Goal: Task Accomplishment & Management: Use online tool/utility

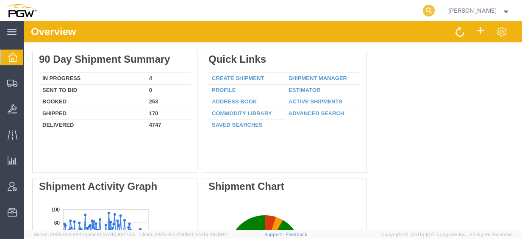
click at [435, 9] on icon at bounding box center [429, 11] width 12 height 12
paste input "56847346"
type input "56847346"
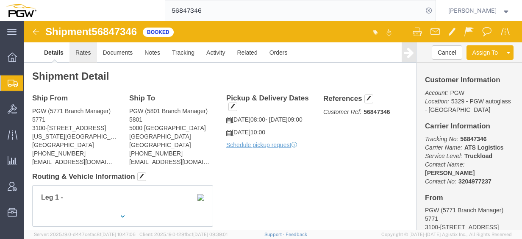
click link "Rates"
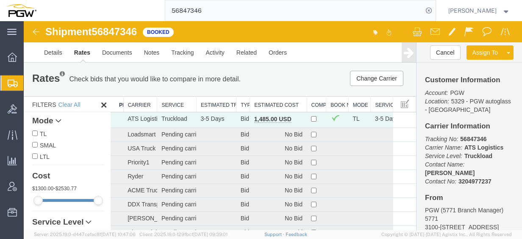
click at [272, 103] on th "Estimated Cost" at bounding box center [278, 105] width 57 height 16
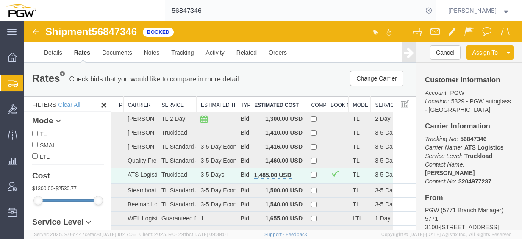
click at [0, 0] on span "Create from Template" at bounding box center [0, 0] width 0 height 0
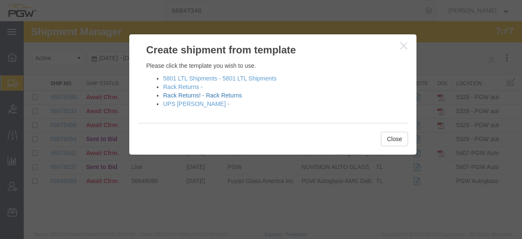
click at [206, 95] on link "Rack Returns! - Rack Returns" at bounding box center [202, 95] width 79 height 7
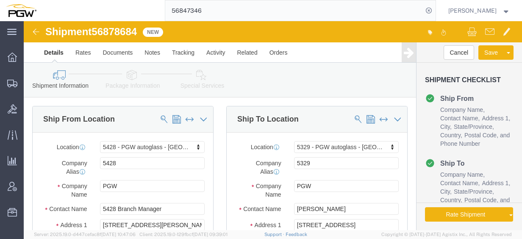
select select "28281"
select select "28253"
type input "Farg"
select select "28341"
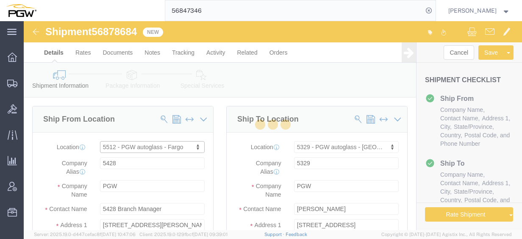
type input "5512"
type input "5512 Branch Manager"
type input "[STREET_ADDRESS]"
type input "Unit A"
type input "West Fargo"
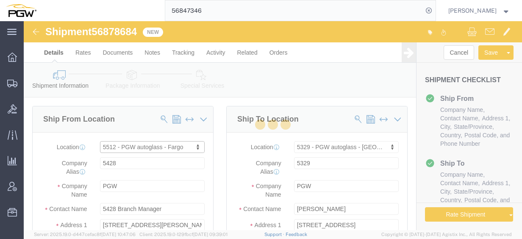
type input "58078"
type input "[PHONE_NUMBER]"
type input "[EMAIL_ADDRESS][DOMAIN_NAME]"
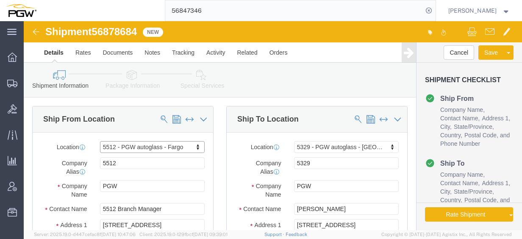
select select "ND"
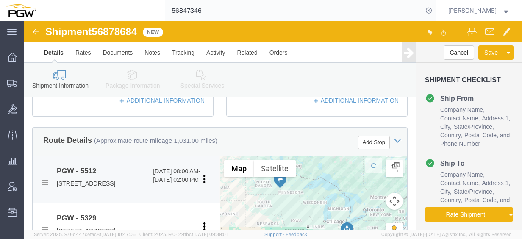
scroll to position [297, 0]
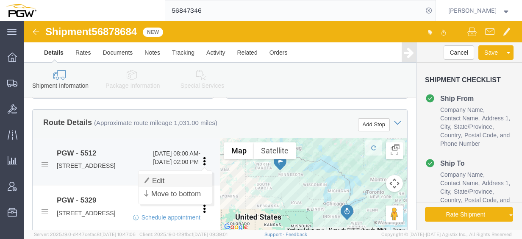
click link "Edit"
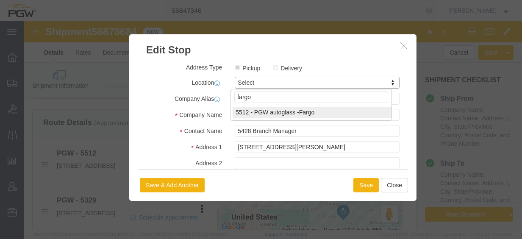
type input "fargo"
select select "28341"
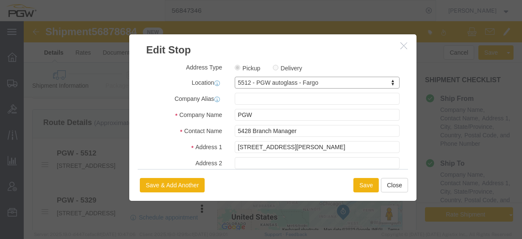
type input "5512"
type input "5512 Branch Manager"
type input "[STREET_ADDRESS]"
type input "Unit A"
type input "West Fargo"
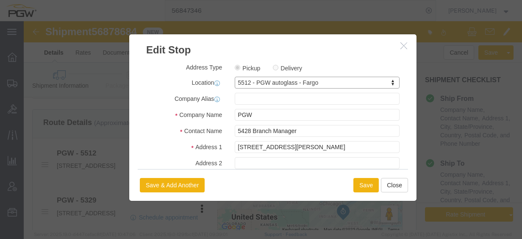
type input "58078"
type input "[PHONE_NUMBER]"
type input "[EMAIL_ADDRESS][DOMAIN_NAME]"
select select "ND"
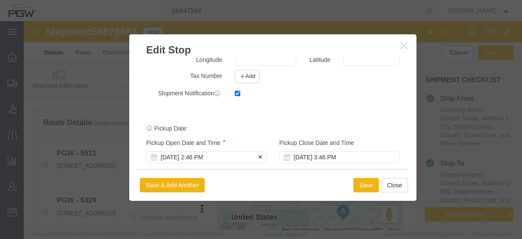
scroll to position [241, 0]
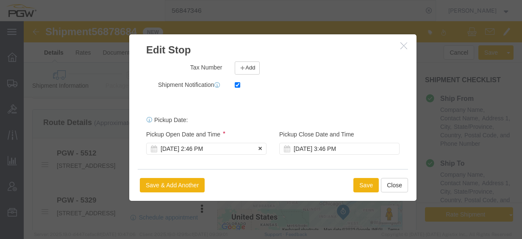
click div "[DATE] 2:46 PM"
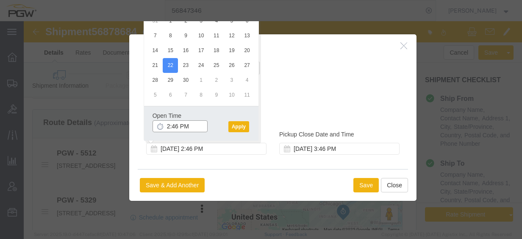
click input "2:46 PM"
type input "8:30 AM"
click button "Apply"
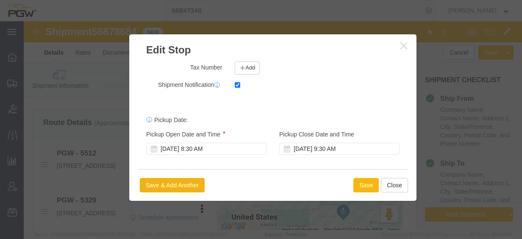
click button "Save"
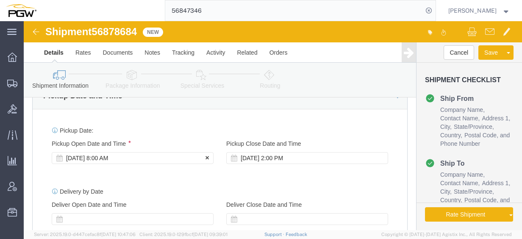
click div "[DATE] 8:00 AM"
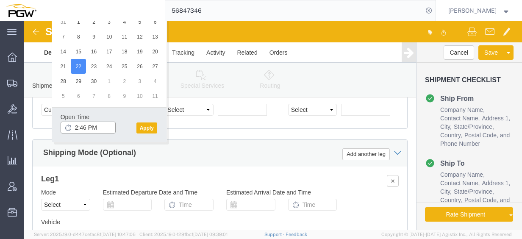
click input "2:46 PM"
type input "8:30 AM"
click button "Apply"
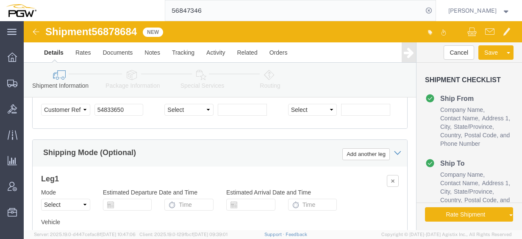
click span "56878684"
copy span "56878684"
click input "54833650"
drag, startPoint x: 108, startPoint y: 92, endPoint x: 46, endPoint y: 94, distance: 61.9
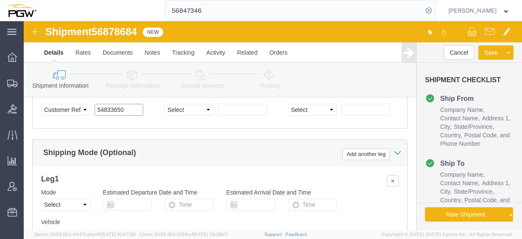
click div "Select Account Type Activity ID Airline Appointment Number ASN Batch Request # …"
paste input "6878684"
click input "56878684"
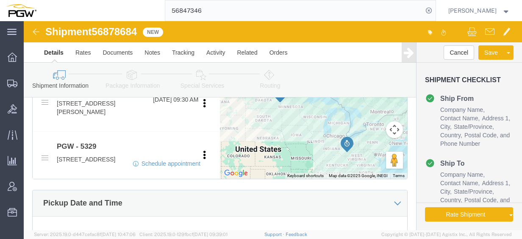
scroll to position [318, 0]
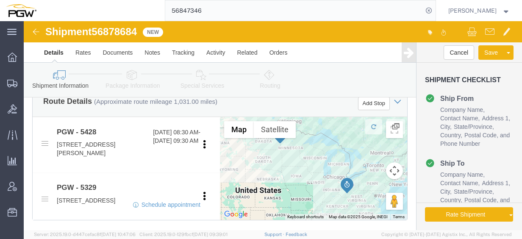
type input "56878684"
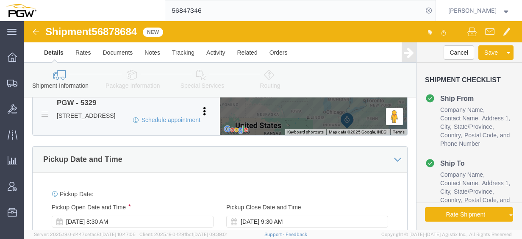
scroll to position [360, 0]
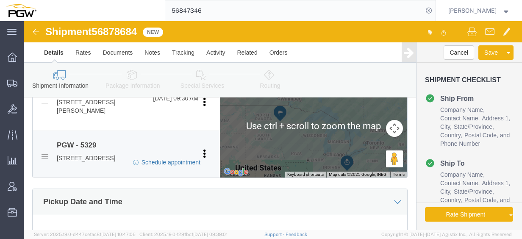
click link "Schedule appointment"
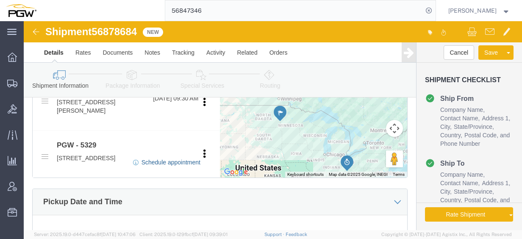
select select
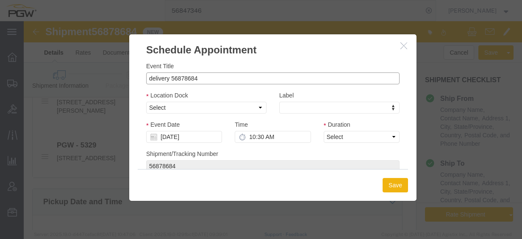
drag, startPoint x: 145, startPoint y: 58, endPoint x: 114, endPoint y: 61, distance: 30.6
click div "Event Title delivery 56878684 Location Dock Select Glass LTL Sundries Outbound …"
click input "56878684"
type input "56878684 - Fargo"
click select "Select Glass LTL Sundries Outbound Racks"
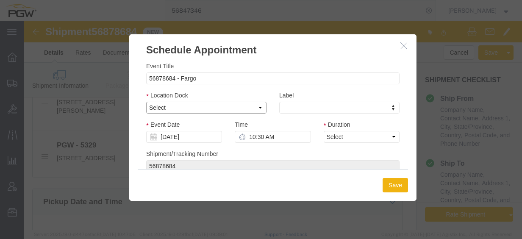
select select "3"
click select "Select Glass LTL Sundries Outbound Racks"
click input "[DATE]"
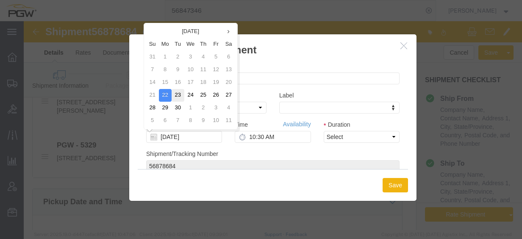
click td "23"
type input "[DATE]"
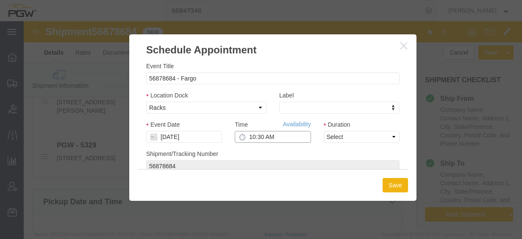
click input "10:30 AM"
type input "1:30 PM"
click select "Select 15 min 30 min 45 min 1 hr 2 hr 3 hr 4 hr"
select select "60"
click select "Select 15 min 30 min 45 min 1 hr 2 hr 3 hr 4 hr"
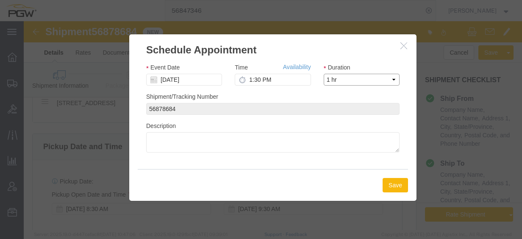
scroll to position [445, 0]
click button "Save"
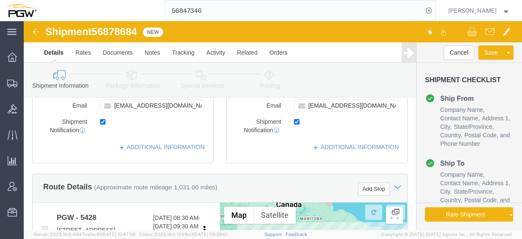
scroll to position [191, 0]
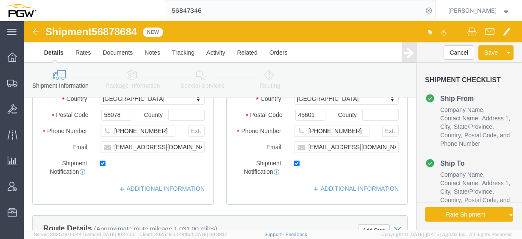
click icon
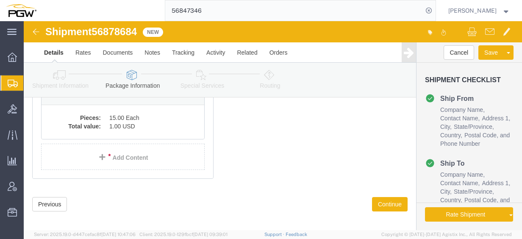
scroll to position [77, 0]
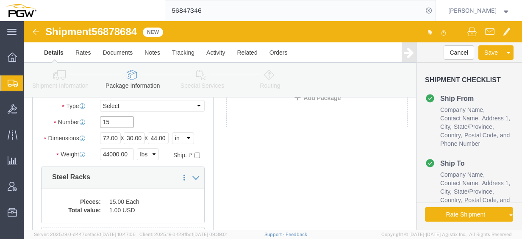
drag, startPoint x: 92, startPoint y: 97, endPoint x: 53, endPoint y: 99, distance: 39.0
click div "15"
type input "12"
click input "44000.00"
drag, startPoint x: 108, startPoint y: 132, endPoint x: 18, endPoint y: 125, distance: 90.1
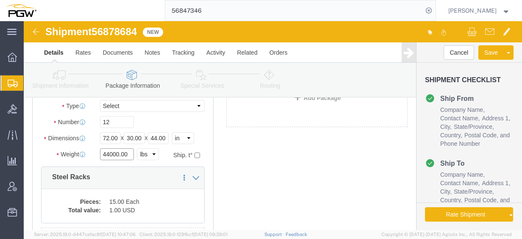
click div "Package Type Select Bale(s) Basket(s) Bolt(s) Bottle(s) Buckets Bulk Bundle(s) …"
type input "35000.00"
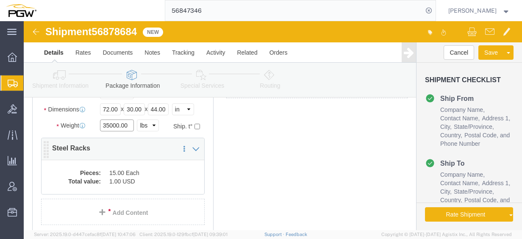
scroll to position [119, 0]
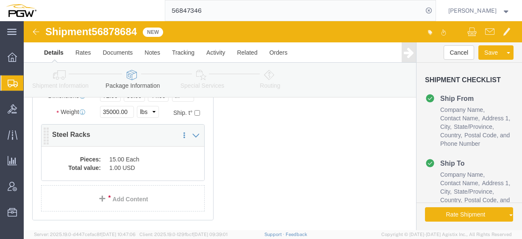
click dd "1.00 USD"
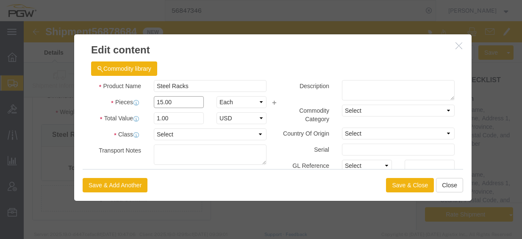
drag, startPoint x: 162, startPoint y: 83, endPoint x: 68, endPoint y: 71, distance: 94.9
click div "Pieces 15.00 Select Bag Barrels 100Board Feet Bottle Box Blister Pack Carats Ca…"
type input "12.00"
click input "0.8"
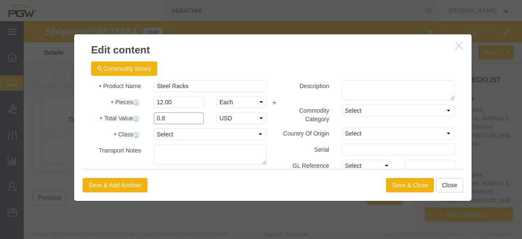
drag, startPoint x: 160, startPoint y: 97, endPoint x: 25, endPoint y: 83, distance: 135.1
click div "Product Name Steel Racks Pieces 12.00 Select Bag Barrels 100Board Feet Bottle B…"
type input "1.00"
click button "Save & Close"
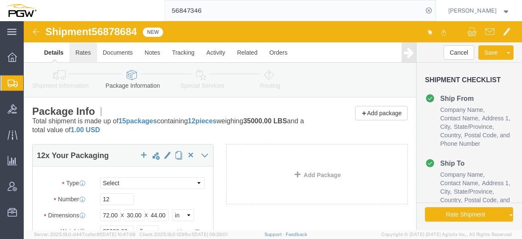
click link "Rates"
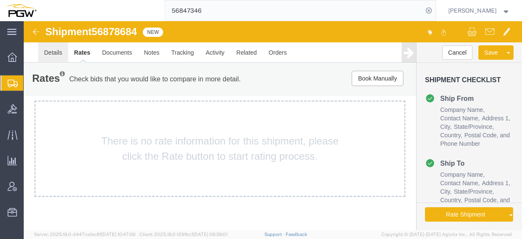
click at [56, 53] on link "Details" at bounding box center [53, 52] width 30 height 20
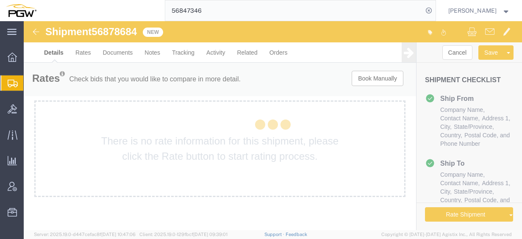
select select "28341"
select select "28253"
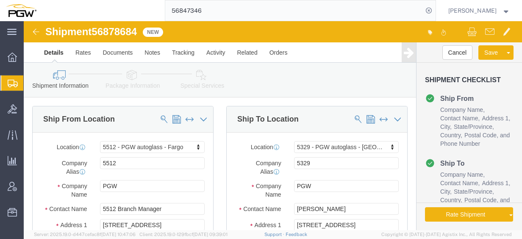
click span "56878684"
copy span "56878684"
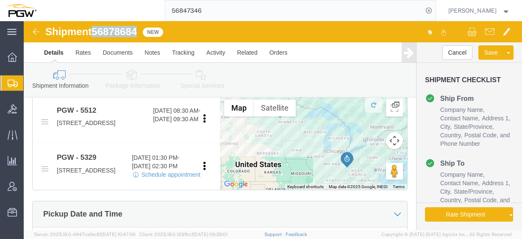
scroll to position [339, 0]
click link "Send To Bid"
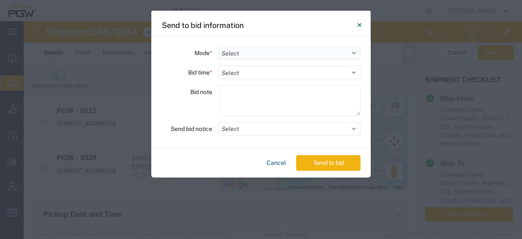
click at [272, 52] on select "Select Small Parcel Truckload Air Rail Less than Truckload Ocean Freight Multi-…" at bounding box center [289, 53] width 142 height 14
select select "TL"
click at [218, 46] on select "Select Small Parcel Truckload Air Rail Less than Truckload Ocean Freight Multi-…" at bounding box center [289, 53] width 142 height 14
click at [257, 72] on select "Select 30 Min (Rush) 1 Hour (Rush) 2 Hours (Rush) 4 Hours (Rush) 8 Hours (Rush)…" at bounding box center [289, 73] width 142 height 14
select select "24"
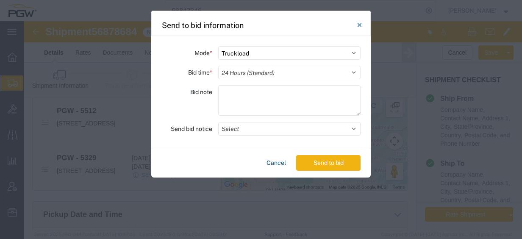
click at [218, 66] on select "Select 30 Min (Rush) 1 Hour (Rush) 2 Hours (Rush) 4 Hours (Rush) 8 Hours (Rush)…" at bounding box center [289, 73] width 142 height 14
click at [249, 128] on button "Select" at bounding box center [289, 129] width 142 height 14
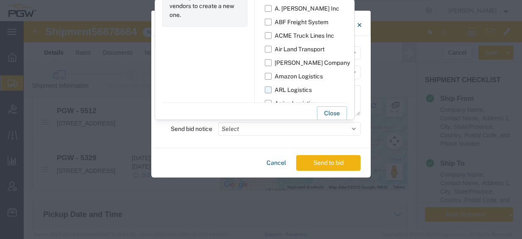
scroll to position [15, 0]
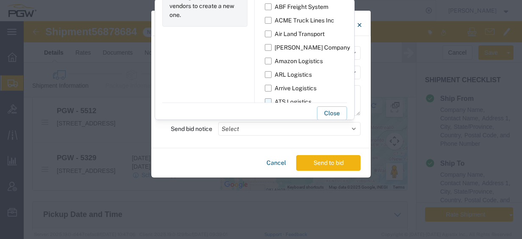
click at [282, 102] on div "ATS Logistics" at bounding box center [293, 101] width 37 height 9
click at [0, 0] on input "ATS Logistics" at bounding box center [0, 0] width 0 height 0
click at [325, 114] on button "Close" at bounding box center [332, 113] width 30 height 14
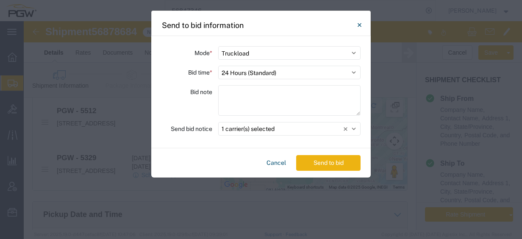
click at [315, 160] on button "Send to bid" at bounding box center [328, 163] width 64 height 16
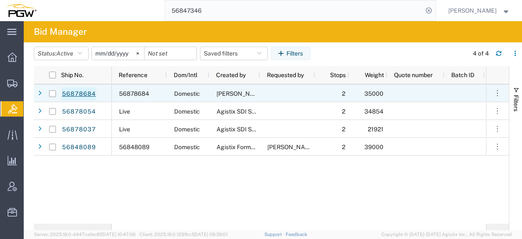
click at [89, 95] on link "56878684" at bounding box center [78, 94] width 35 height 14
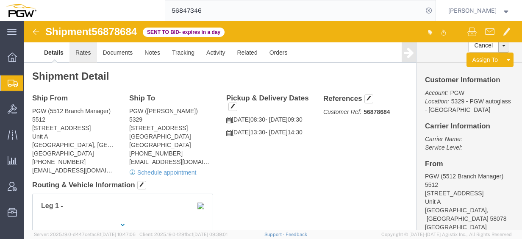
click link "Rates"
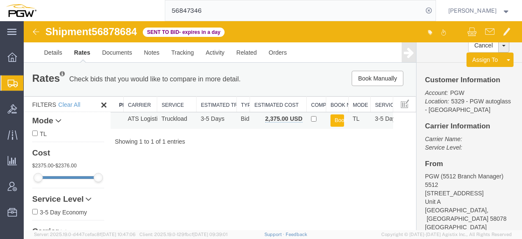
click at [334, 123] on button "Book" at bounding box center [337, 120] width 14 height 12
